Goal: Task Accomplishment & Management: Complete application form

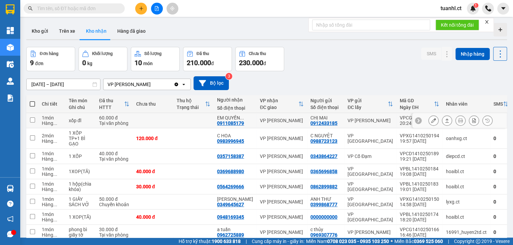
scroll to position [47, 0]
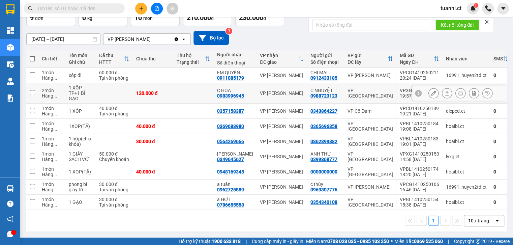
click at [431, 91] on icon at bounding box center [433, 93] width 5 height 5
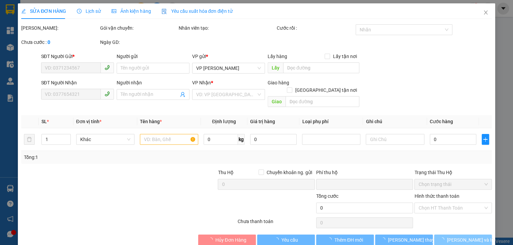
type input "0988723123"
type input "C NGUYỆT"
type input "0983996945"
type input "C HOA"
type input "0"
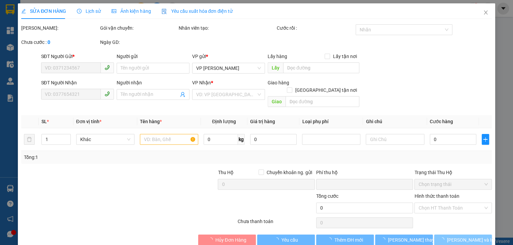
type input "120.000"
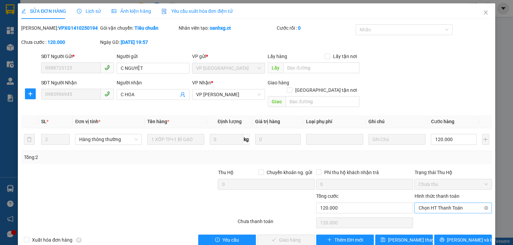
click at [440, 203] on span "Chọn HT Thanh Toán" at bounding box center [452, 208] width 69 height 10
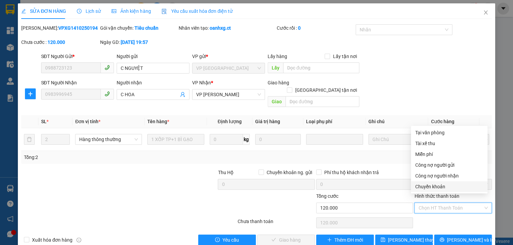
click at [433, 183] on div "Chuyển khoản" at bounding box center [449, 186] width 68 height 7
type input "0"
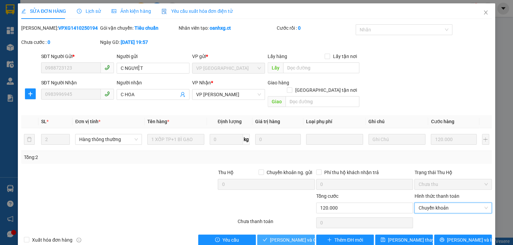
click at [293, 236] on span "[PERSON_NAME] và Giao hàng" at bounding box center [302, 239] width 65 height 7
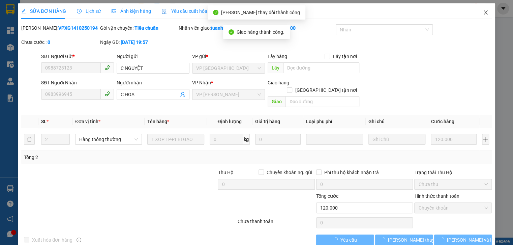
click at [483, 13] on icon "close" at bounding box center [485, 12] width 5 height 5
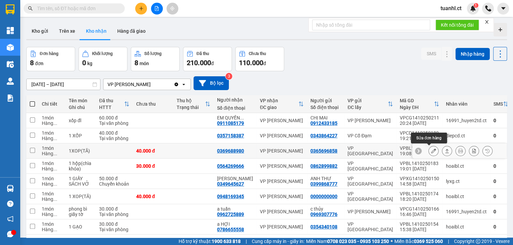
click at [429, 151] on button at bounding box center [433, 151] width 9 height 12
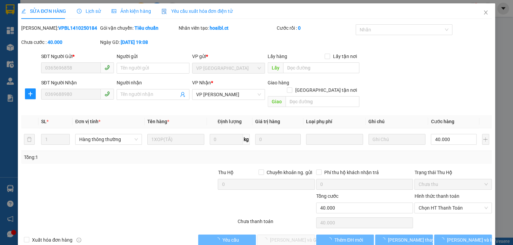
type input "0365696858"
type input "0369688980"
type input "0"
type input "40.000"
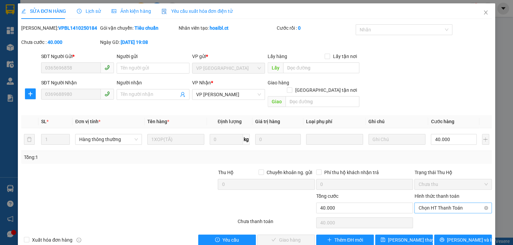
click at [455, 203] on span "Chọn HT Thanh Toán" at bounding box center [452, 208] width 69 height 10
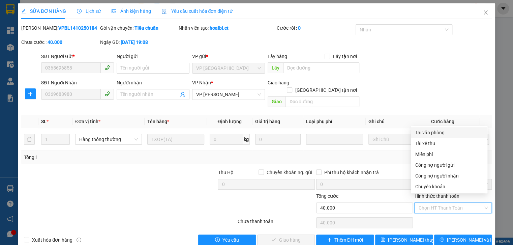
click at [431, 132] on div "Tại văn phòng" at bounding box center [449, 132] width 68 height 7
type input "0"
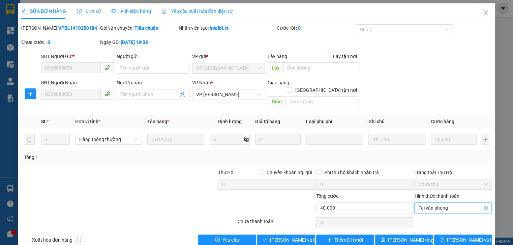
click at [450, 203] on span "Tại văn phòng" at bounding box center [452, 208] width 69 height 10
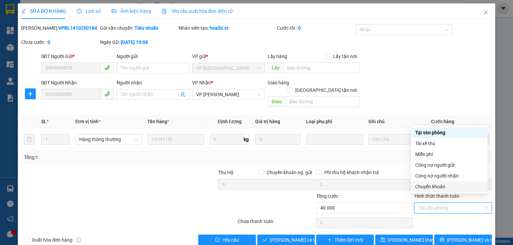
click at [445, 186] on div "Chuyển khoản" at bounding box center [449, 186] width 68 height 7
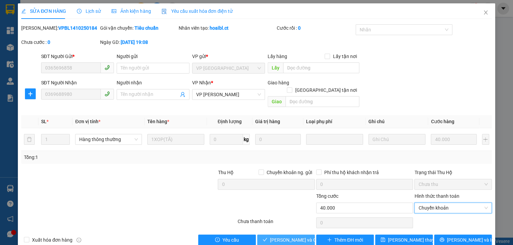
click at [290, 236] on span "[PERSON_NAME] và Giao hàng" at bounding box center [302, 239] width 65 height 7
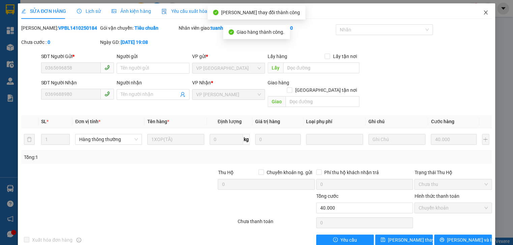
click at [483, 10] on icon "close" at bounding box center [485, 12] width 5 height 5
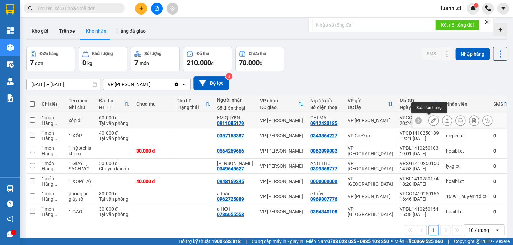
click at [431, 122] on icon at bounding box center [433, 120] width 5 height 5
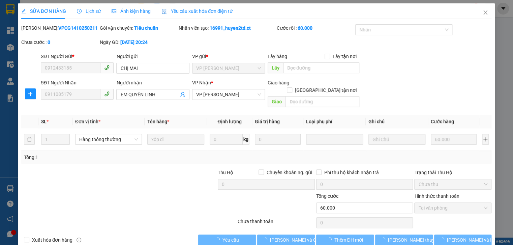
type input "0912433185"
type input "CHỊ MAI"
type input "0911085179"
type input "EM QUYỀN LINH"
type input "0"
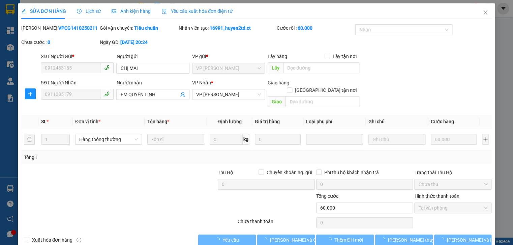
type input "60.000"
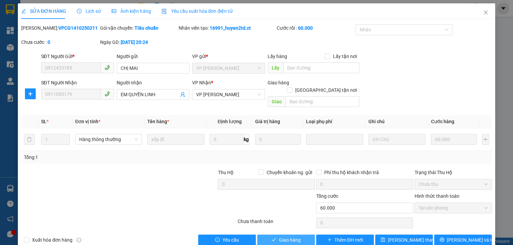
click at [289, 236] on span "Giao hàng" at bounding box center [290, 239] width 22 height 7
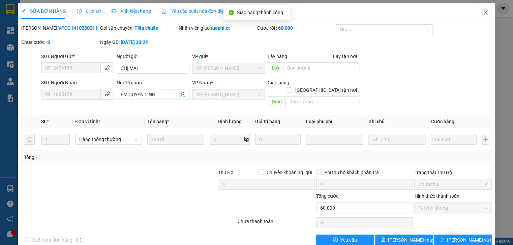
click at [483, 11] on icon "close" at bounding box center [485, 12] width 5 height 5
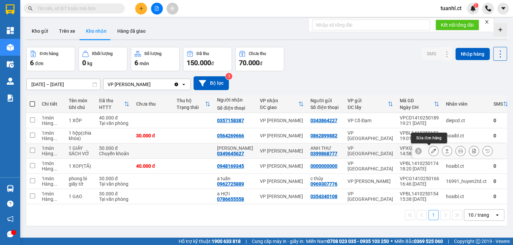
click at [431, 151] on button at bounding box center [433, 151] width 9 height 12
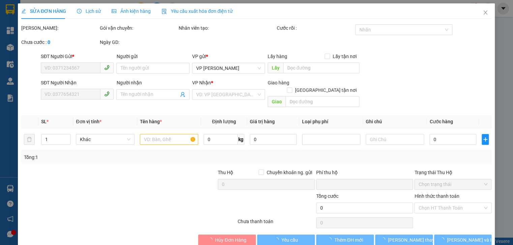
type input "0399868777"
type input "ANH THƯ"
type input "0349645627"
type input "[PERSON_NAME]"
type input "0"
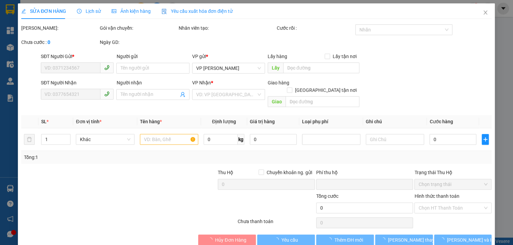
type input "50.000"
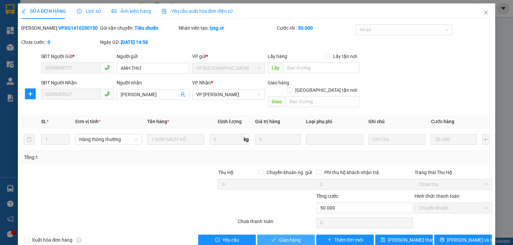
click at [279, 236] on span "Giao hàng" at bounding box center [290, 239] width 22 height 7
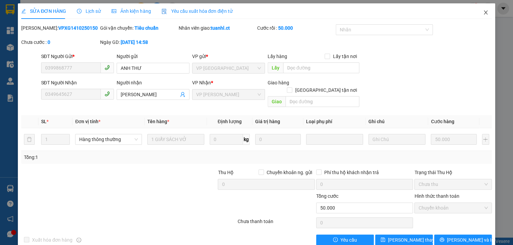
click at [483, 11] on icon "close" at bounding box center [485, 12] width 5 height 5
